Goal: Book appointment/travel/reservation

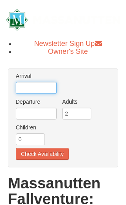
click at [41, 87] on input "text" at bounding box center [36, 88] width 41 height 12
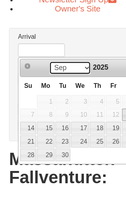
click at [69, 97] on select "Sep Oct Nov Dec" at bounding box center [61, 103] width 37 height 12
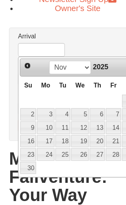
scroll to position [69, 0]
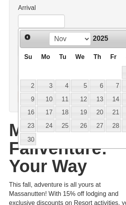
click at [73, 112] on link "26" at bounding box center [69, 109] width 15 height 11
type input "[DATE]"
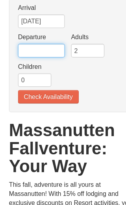
click at [44, 45] on input "text" at bounding box center [36, 44] width 41 height 12
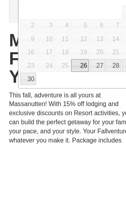
click at [100, 130] on link "28" at bounding box center [99, 135] width 13 height 11
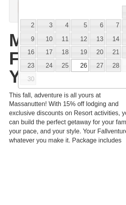
type input "[DATE]"
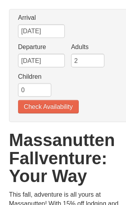
scroll to position [58, 0]
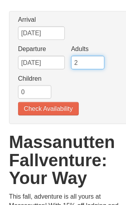
click at [78, 56] on input "2" at bounding box center [76, 55] width 29 height 12
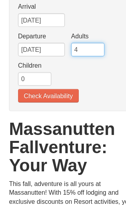
type input "4"
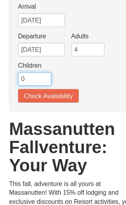
click at [27, 75] on input "0" at bounding box center [30, 81] width 29 height 12
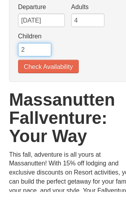
type input "2"
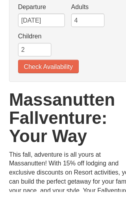
click at [62, 89] on button "Check Availability" at bounding box center [42, 95] width 53 height 12
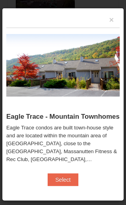
scroll to position [599, 0]
click at [64, 179] on button "Select" at bounding box center [63, 179] width 31 height 13
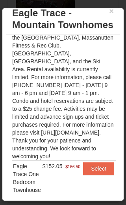
scroll to position [8, 0]
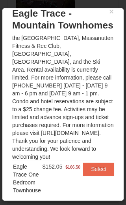
click at [101, 163] on button "Select" at bounding box center [98, 168] width 31 height 13
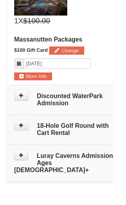
scroll to position [661, 0]
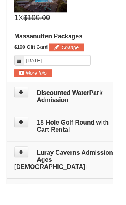
click at [24, 105] on icon at bounding box center [24, 103] width 6 height 6
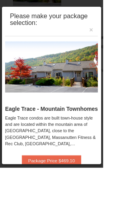
scroll to position [468, 0]
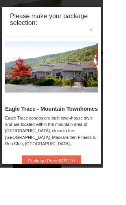
click at [91, 202] on button "Package Price $469.10" at bounding box center [63, 196] width 73 height 13
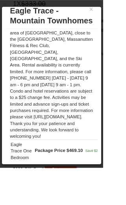
scroll to position [507, 0]
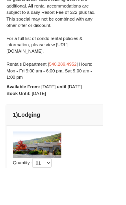
scroll to position [288, 0]
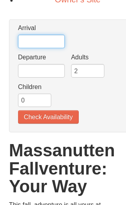
click at [39, 66] on input "text" at bounding box center [36, 62] width 41 height 12
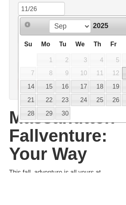
click at [89, 46] on ul "Arrival Please format dates MM/DD/YYYY Please format dates MM/DD/YYYY 11/26 Dep…" at bounding box center [59, 89] width 90 height 87
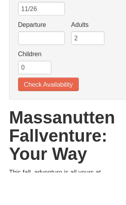
scroll to position [28, 0]
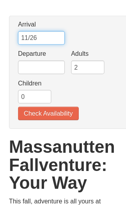
click at [42, 53] on input "11/26" at bounding box center [36, 59] width 41 height 12
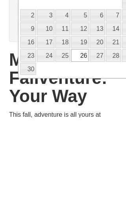
click at [73, 145] on link "26" at bounding box center [69, 150] width 15 height 11
type input "[DATE]"
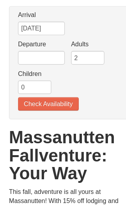
scroll to position [58, 0]
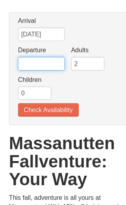
click at [41, 54] on input "text" at bounding box center [36, 56] width 41 height 12
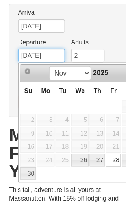
type input "11/28/25"
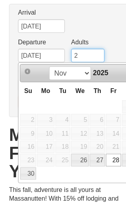
click at [80, 50] on input "2" at bounding box center [76, 56] width 29 height 12
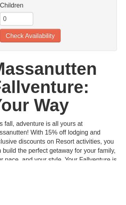
type input "4"
click at [16, 75] on input "0" at bounding box center [30, 81] width 29 height 12
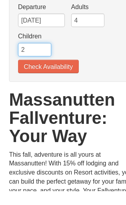
type input "2"
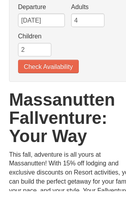
click at [60, 90] on button "Check Availability" at bounding box center [42, 96] width 53 height 12
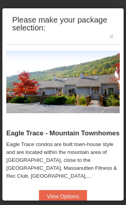
scroll to position [560, 0]
click at [68, 197] on button "View Options" at bounding box center [63, 196] width 48 height 13
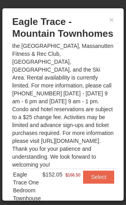
scroll to position [87, 0]
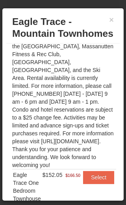
click at [104, 171] on button "Select" at bounding box center [98, 177] width 31 height 13
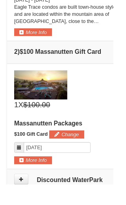
scroll to position [564, 0]
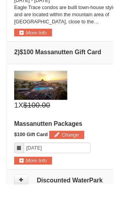
click at [76, 154] on button "Change" at bounding box center [74, 149] width 39 height 9
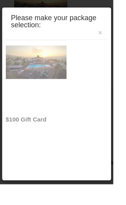
scroll to position [657, 0]
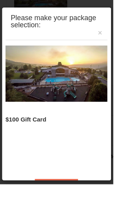
click at [118, 39] on button "×" at bounding box center [112, 36] width 13 height 16
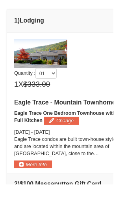
click at [80, 137] on button "Change" at bounding box center [68, 134] width 39 height 9
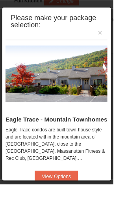
click at [118, 38] on button "×" at bounding box center [112, 36] width 13 height 16
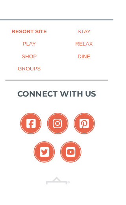
scroll to position [937, 0]
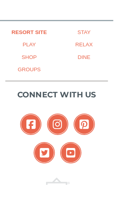
click at [94, 31] on link "Stay" at bounding box center [93, 35] width 61 height 14
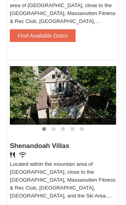
scroll to position [1166, 0]
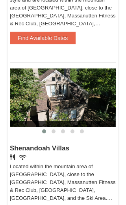
click at [44, 163] on div "Located within the mountain area of [GEOGRAPHIC_DATA], close to the [GEOGRAPHIC…" at bounding box center [63, 182] width 107 height 40
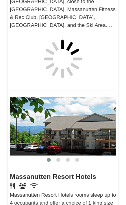
scroll to position [1345, 0]
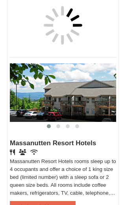
click at [38, 201] on button "Find Available Dates" at bounding box center [43, 207] width 66 height 13
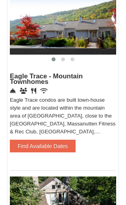
scroll to position [1054, 0]
